Goal: Transaction & Acquisition: Purchase product/service

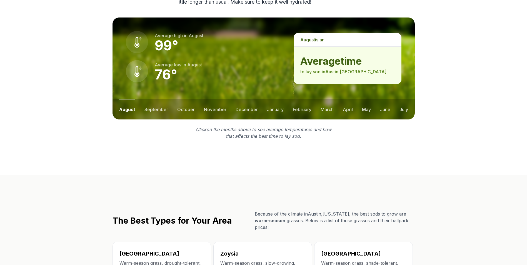
scroll to position [772, 0]
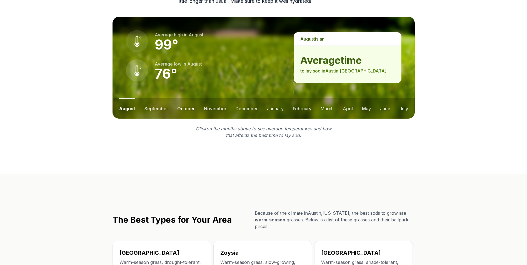
click at [188, 98] on button "october" at bounding box center [186, 108] width 18 height 21
click at [214, 98] on button "november" at bounding box center [215, 108] width 23 height 21
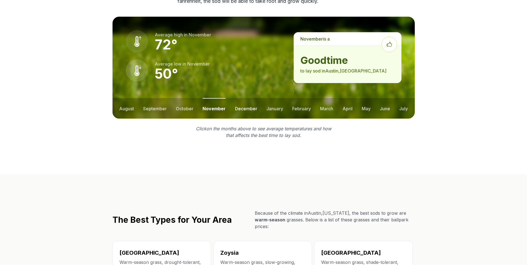
click at [245, 98] on button "december" at bounding box center [246, 108] width 22 height 21
click at [276, 98] on button "january" at bounding box center [275, 108] width 17 height 21
click at [299, 98] on button "february" at bounding box center [302, 108] width 19 height 21
click at [327, 98] on button "march" at bounding box center [327, 108] width 13 height 21
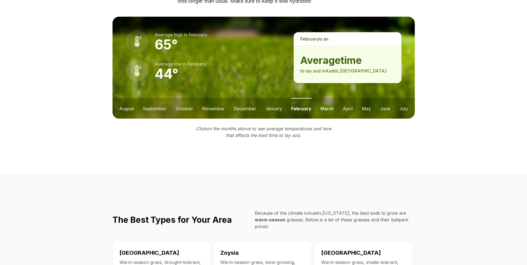
scroll to position [763, 0]
click at [183, 98] on button "october" at bounding box center [185, 108] width 18 height 21
click at [212, 98] on button "november" at bounding box center [215, 108] width 23 height 21
click at [329, 98] on button "march" at bounding box center [326, 108] width 13 height 21
click at [295, 98] on button "february" at bounding box center [301, 108] width 19 height 21
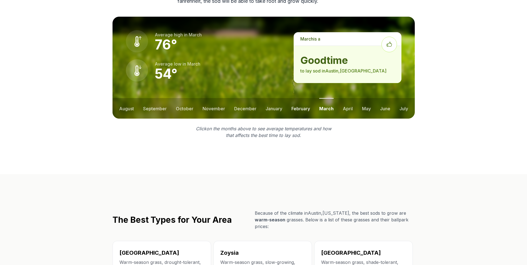
scroll to position [772, 0]
click at [184, 98] on button "october" at bounding box center [185, 108] width 18 height 21
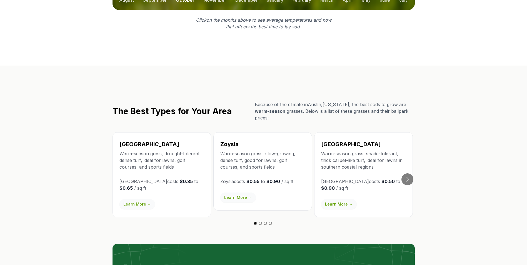
scroll to position [873, 0]
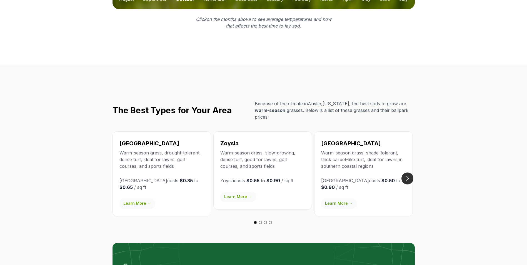
click at [409, 173] on button "Go to next slide" at bounding box center [408, 179] width 12 height 12
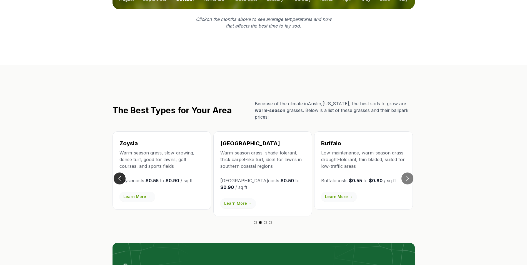
click at [122, 173] on button "Go to previous slide" at bounding box center [120, 179] width 12 height 12
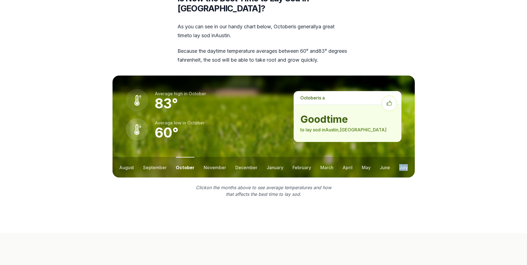
scroll to position [715, 0]
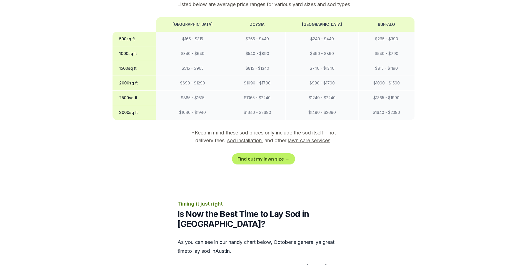
scroll to position [481, 0]
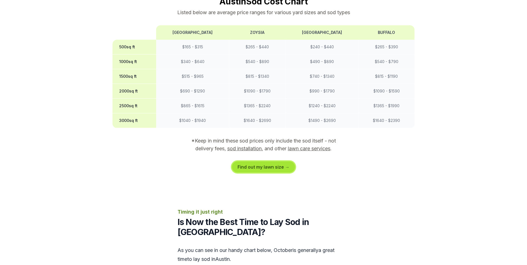
click at [265, 161] on link "Find out my lawn size →" at bounding box center [263, 166] width 63 height 11
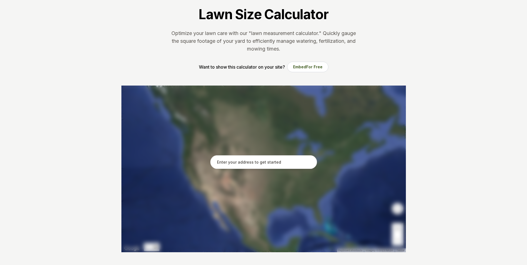
scroll to position [42, 0]
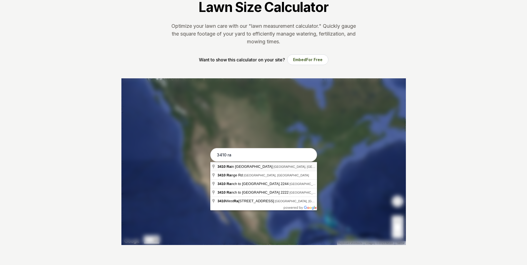
type input "[STREET_ADDRESS]"
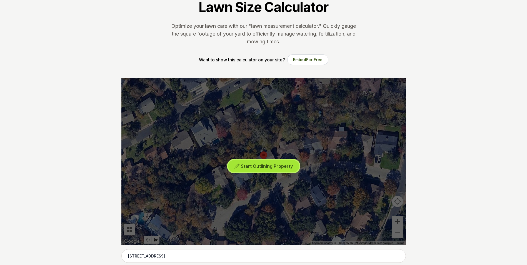
click at [273, 168] on span "Start Outlining Property" at bounding box center [267, 166] width 52 height 6
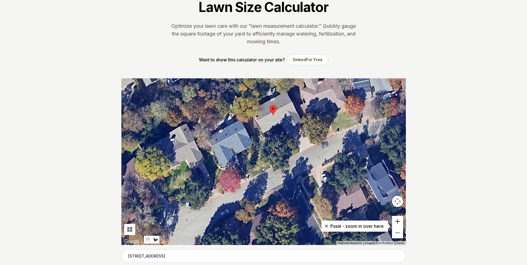
click at [398, 224] on button "Zoom in" at bounding box center [397, 221] width 11 height 11
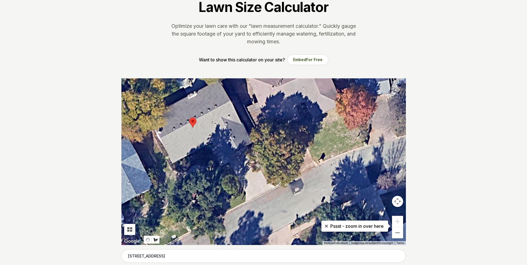
click at [157, 244] on div at bounding box center [263, 161] width 285 height 167
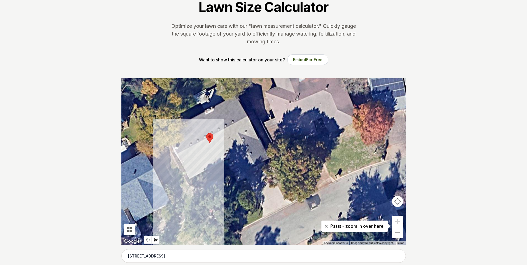
click at [149, 243] on button "Stop drawing" at bounding box center [148, 240] width 8 height 8
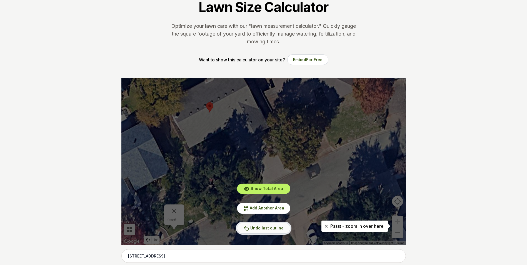
click at [277, 230] on button "Undo last outline" at bounding box center [263, 228] width 53 height 11
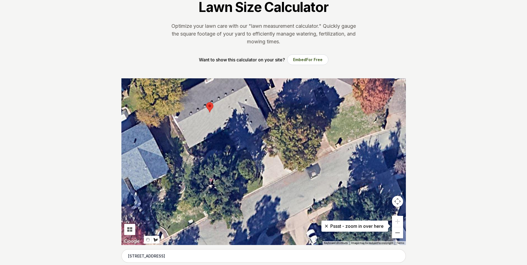
click at [158, 242] on img "Draw a shape" at bounding box center [155, 237] width 4 height 53
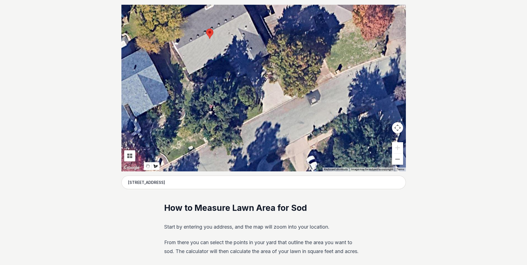
scroll to position [115, 0]
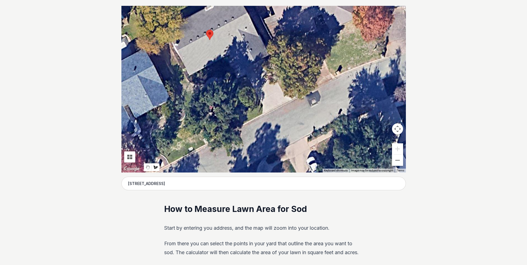
click at [261, 109] on div at bounding box center [263, 89] width 285 height 167
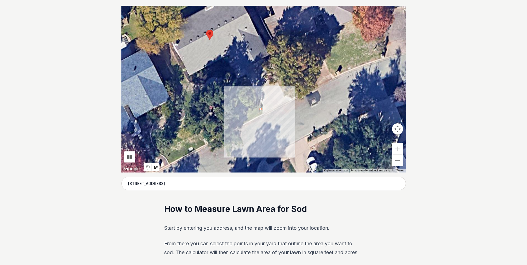
click at [235, 74] on div at bounding box center [263, 89] width 285 height 167
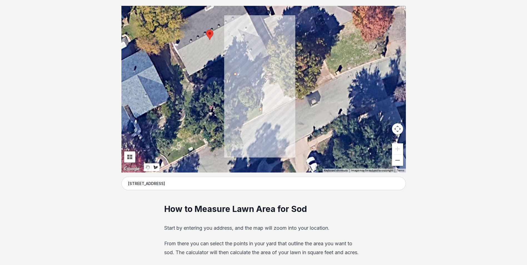
click at [198, 89] on div at bounding box center [263, 89] width 285 height 167
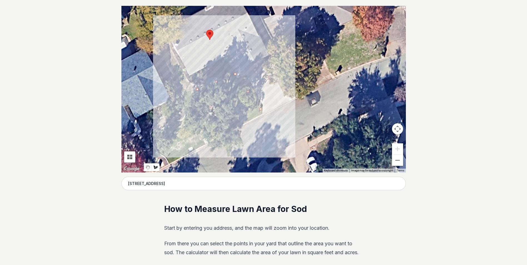
click at [167, 47] on div at bounding box center [263, 89] width 285 height 167
click at [151, 53] on div at bounding box center [263, 89] width 285 height 167
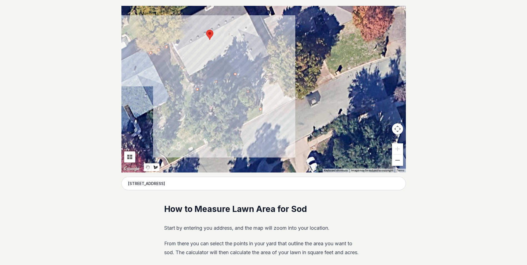
click at [201, 140] on div at bounding box center [263, 89] width 285 height 167
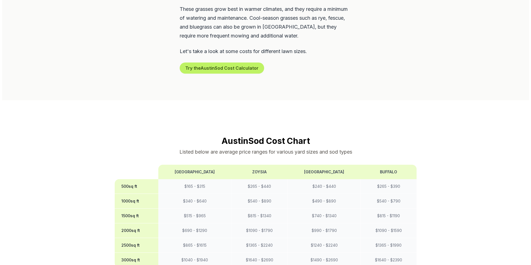
scroll to position [344, 0]
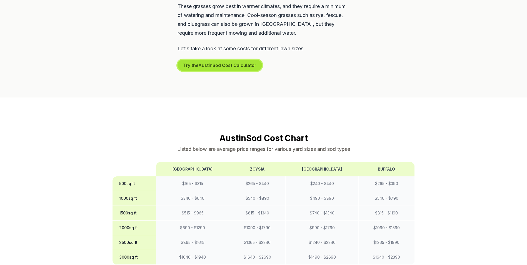
click at [238, 60] on button "Try the Austin Sod Cost Calculator" at bounding box center [220, 65] width 84 height 11
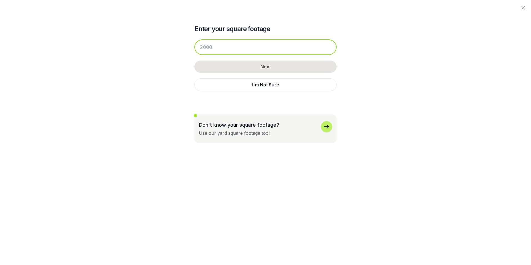
click at [283, 45] on input "number" at bounding box center [266, 47] width 142 height 16
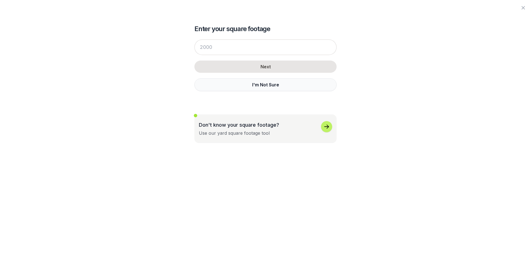
click at [280, 86] on button "I'm Not Sure" at bounding box center [266, 84] width 142 height 13
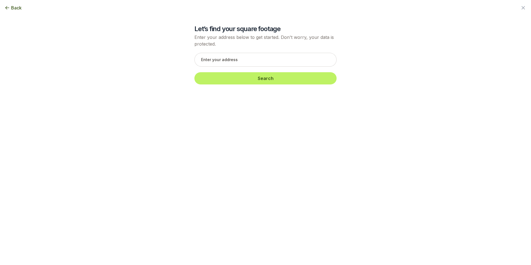
click at [8, 9] on icon "button" at bounding box center [7, 8] width 6 height 6
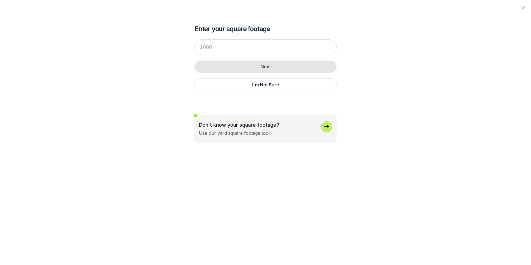
click at [316, 133] on div "Don't know your square footage? Use our yard square footage tool" at bounding box center [265, 128] width 133 height 15
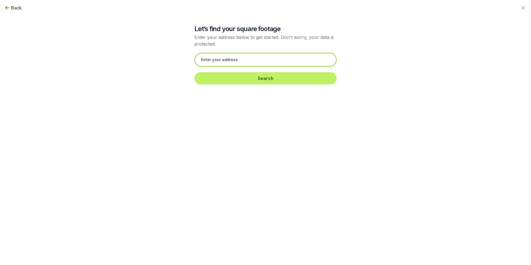
click at [257, 60] on input "text" at bounding box center [266, 60] width 142 height 14
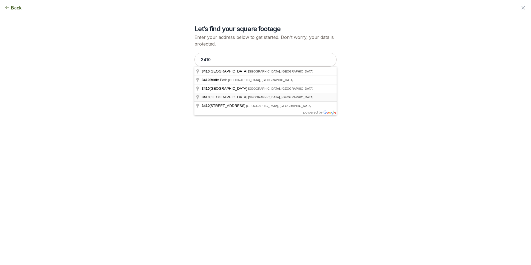
type input "[STREET_ADDRESS]"
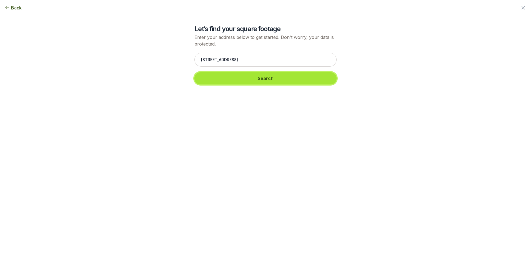
click at [274, 81] on button "Search" at bounding box center [266, 78] width 142 height 12
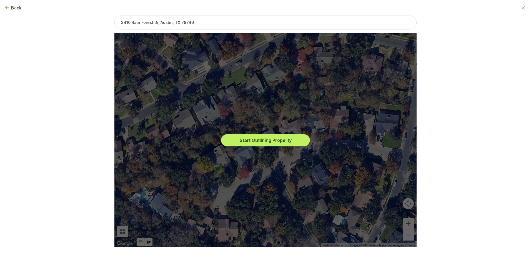
click at [268, 160] on div "Start Outlining Property" at bounding box center [266, 140] width 294 height 214
click at [261, 143] on button "Start Outlining Property" at bounding box center [265, 140] width 89 height 12
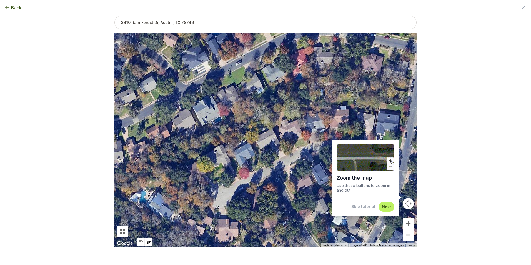
click at [390, 207] on button "Next" at bounding box center [386, 206] width 9 height 5
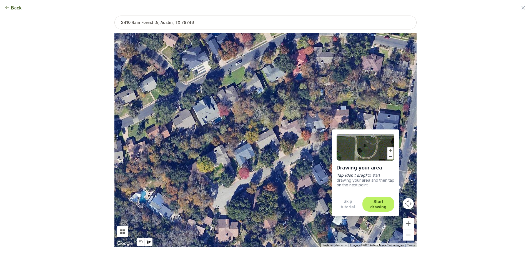
click at [382, 205] on button "Start drawing" at bounding box center [378, 204] width 25 height 11
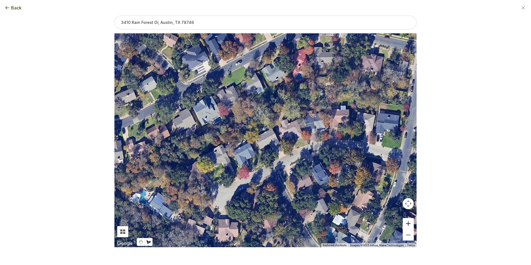
click at [412, 227] on button "Zoom in" at bounding box center [408, 223] width 11 height 11
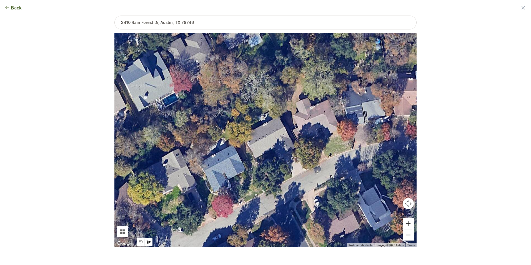
click at [411, 223] on button "Zoom in" at bounding box center [408, 223] width 11 height 11
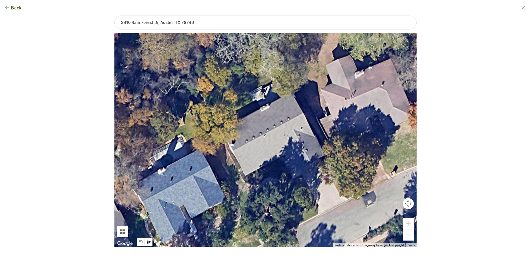
click at [318, 208] on div at bounding box center [266, 140] width 302 height 214
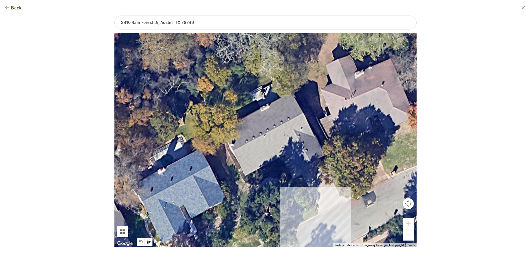
click at [259, 240] on div at bounding box center [266, 140] width 302 height 214
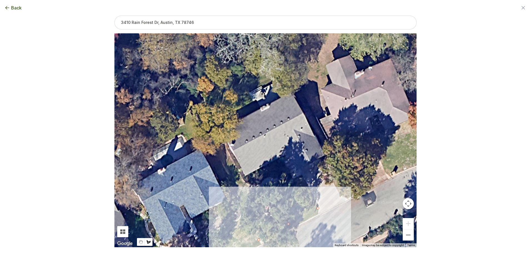
click at [208, 153] on div at bounding box center [266, 140] width 302 height 214
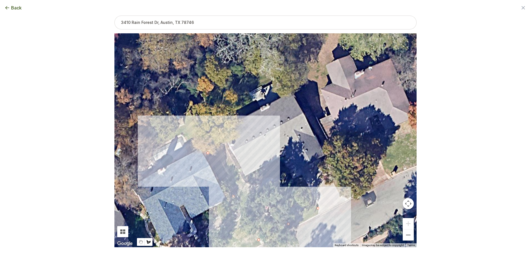
click at [225, 148] on div at bounding box center [266, 140] width 302 height 214
click at [251, 191] on div at bounding box center [266, 140] width 302 height 214
click at [289, 181] on div at bounding box center [266, 140] width 302 height 214
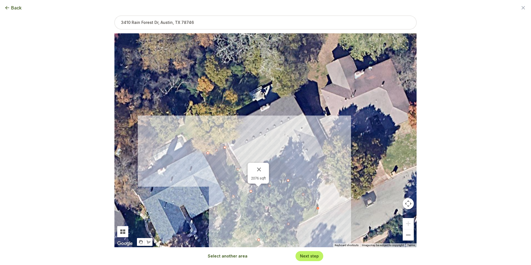
click at [277, 76] on div "2076 sqft" at bounding box center [266, 140] width 302 height 214
click at [232, 258] on button "Select another area" at bounding box center [228, 256] width 40 height 6
click at [261, 170] on button "Close" at bounding box center [259, 169] width 13 height 13
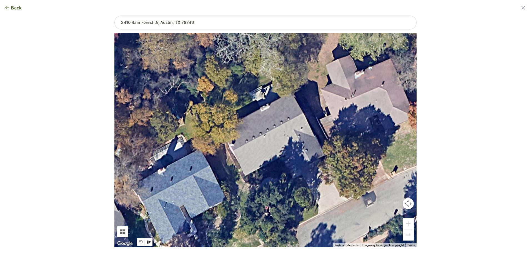
click at [275, 81] on div at bounding box center [266, 140] width 302 height 214
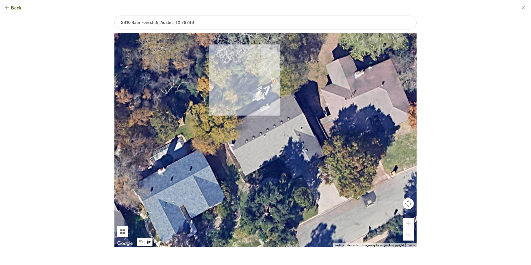
click at [269, 60] on div at bounding box center [266, 140] width 302 height 214
click at [207, 85] on div at bounding box center [266, 140] width 302 height 214
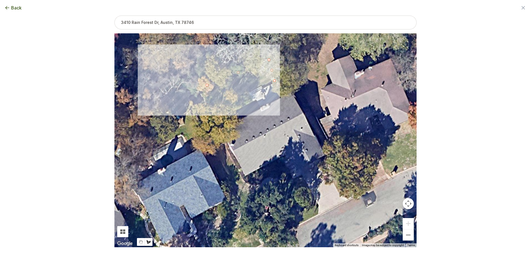
click at [220, 111] on div at bounding box center [266, 140] width 302 height 214
click at [243, 64] on button "Close" at bounding box center [242, 66] width 13 height 13
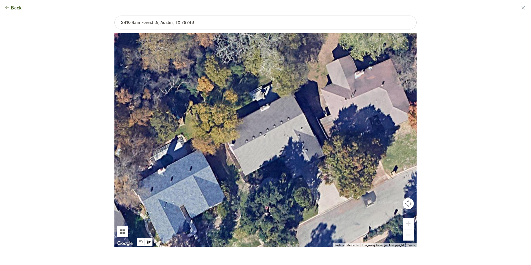
click at [5, 9] on icon "button" at bounding box center [7, 8] width 6 height 6
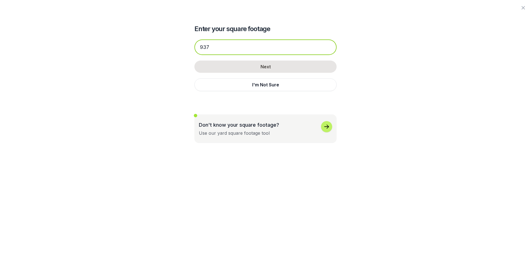
click at [278, 45] on input "937" at bounding box center [266, 47] width 142 height 16
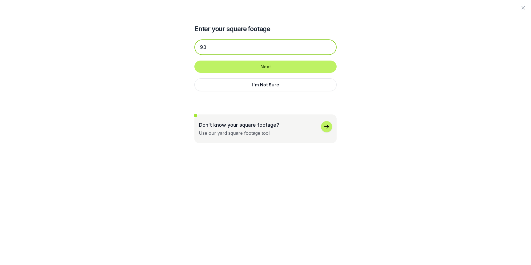
type input "9"
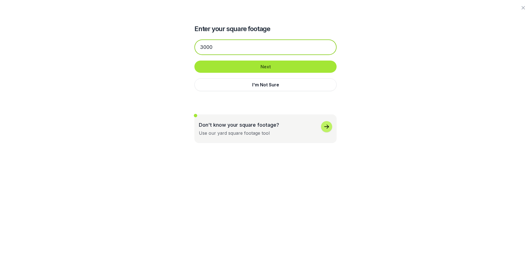
type input "3000"
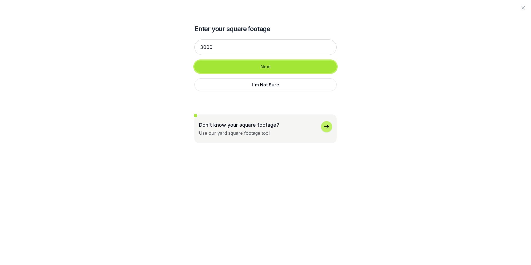
click at [280, 63] on button "Next" at bounding box center [266, 67] width 142 height 12
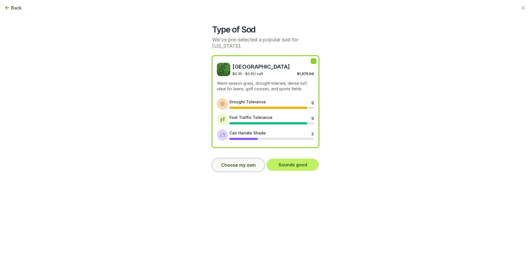
click at [242, 159] on button "Choose my own" at bounding box center [238, 165] width 52 height 13
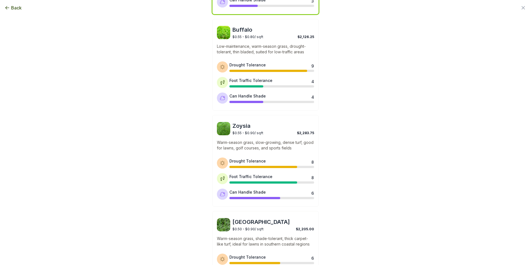
scroll to position [0, 0]
